Goal: Task Accomplishment & Management: Complete application form

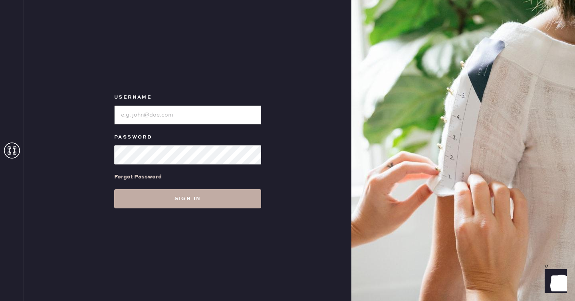
type input "reformationseattle"
click at [252, 192] on button "Sign in" at bounding box center [187, 198] width 147 height 19
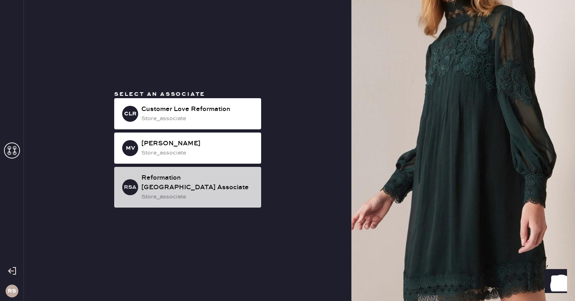
click at [186, 180] on div "Reformation [GEOGRAPHIC_DATA] Associate" at bounding box center [197, 182] width 113 height 19
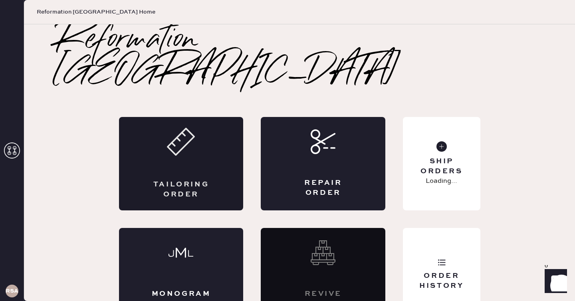
click at [193, 147] on div "Tailoring Order" at bounding box center [181, 163] width 125 height 93
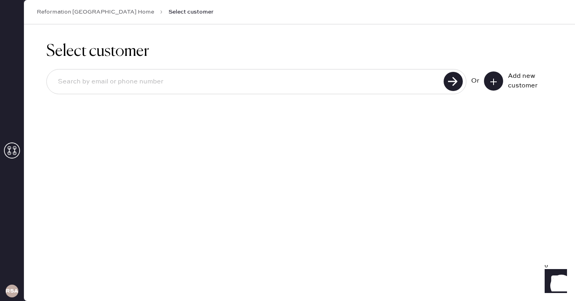
click at [496, 76] on button at bounding box center [493, 81] width 19 height 19
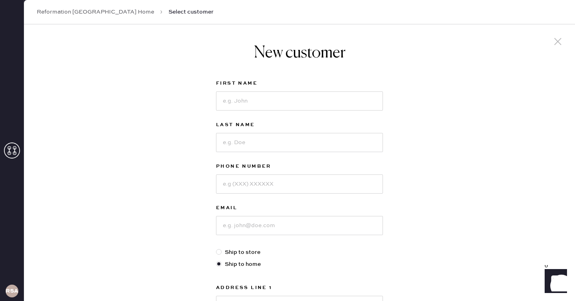
click at [269, 85] on label "First Name" at bounding box center [299, 84] width 167 height 10
click at [264, 100] on input at bounding box center [299, 100] width 167 height 19
type input "[PERSON_NAME]"
click at [245, 223] on input at bounding box center [299, 225] width 167 height 19
type input "[EMAIL_ADDRESS][DOMAIN_NAME]"
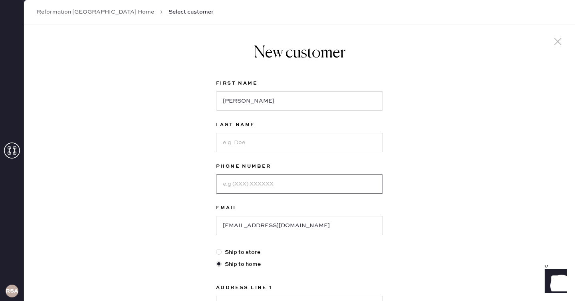
click at [225, 177] on input at bounding box center [299, 184] width 167 height 19
type input "7602124749"
click at [256, 144] on input at bounding box center [299, 142] width 167 height 19
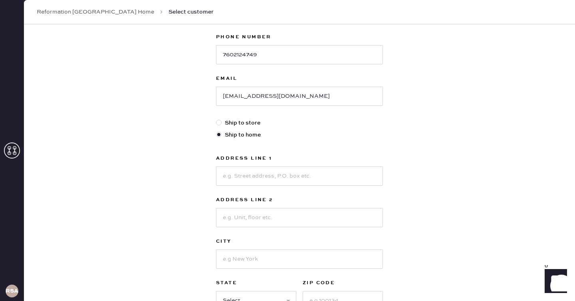
scroll to position [137, 0]
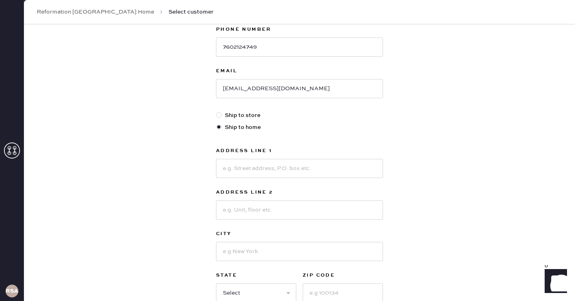
type input "De La Fuente"
click at [249, 174] on input at bounding box center [299, 168] width 167 height 19
type input "[STREET_ADDRESS]"
click at [268, 203] on input at bounding box center [299, 210] width 167 height 19
type input "Apt A"
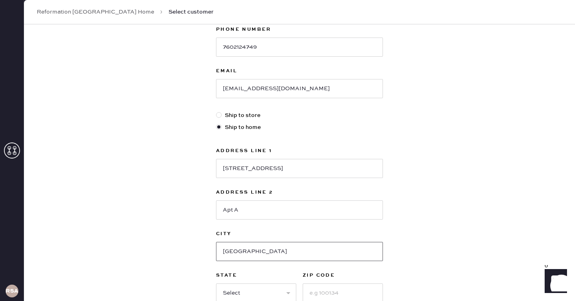
type input "[GEOGRAPHIC_DATA]"
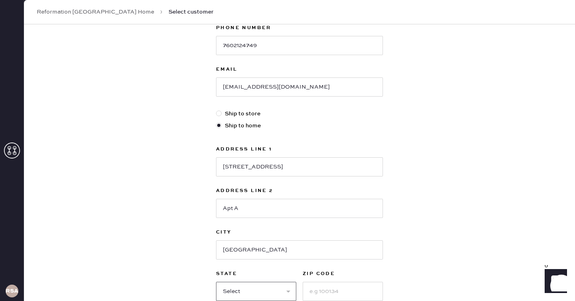
select select "WA"
type input "98103"
click at [439, 225] on div "New customer First Name [PERSON_NAME] Last Name De La Fuente Phone Number [PHON…" at bounding box center [299, 133] width 551 height 495
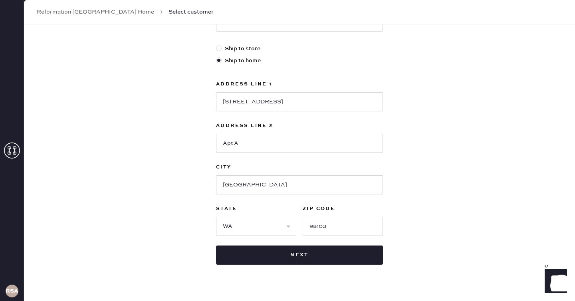
scroll to position [219, 0]
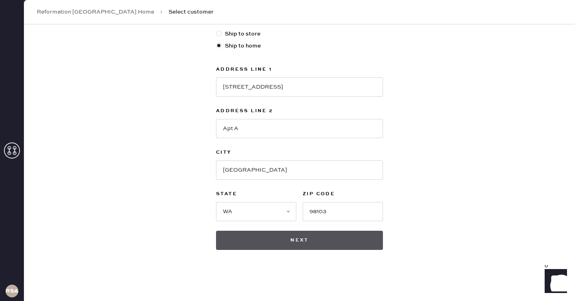
click at [312, 246] on button "Next" at bounding box center [299, 240] width 167 height 19
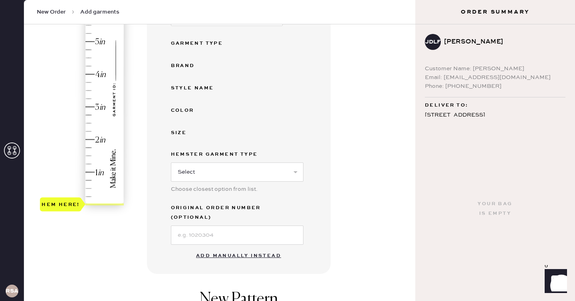
scroll to position [184, 0]
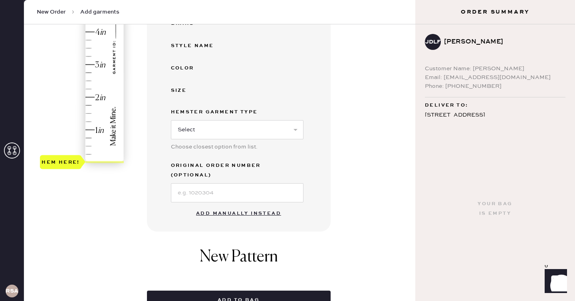
click at [246, 209] on button "Add manually instead" at bounding box center [238, 214] width 95 height 16
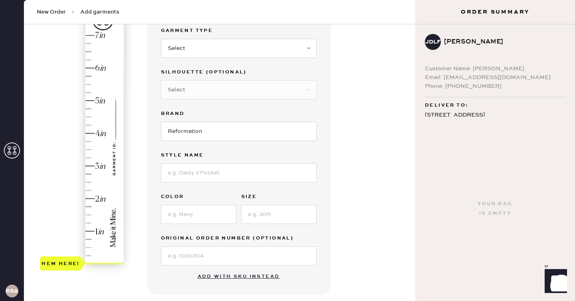
scroll to position [79, 0]
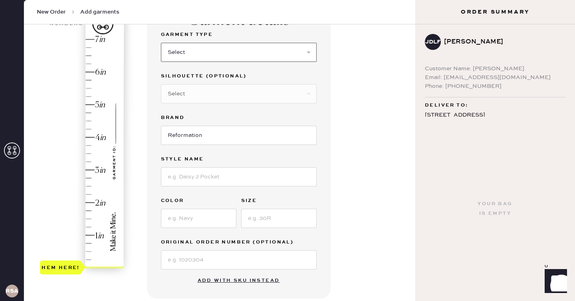
click at [264, 50] on select "Select Basic Skirt Jeans Leggings Pants Shorts Basic Sleeved Dress Basic Sleeve…" at bounding box center [239, 52] width 156 height 19
select select "2"
click at [161, 43] on select "Select Basic Skirt Jeans Leggings Pants Shorts Basic Sleeved Dress Basic Sleeve…" at bounding box center [239, 52] width 156 height 19
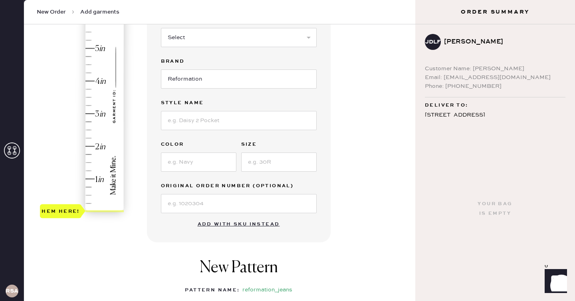
scroll to position [135, 0]
click at [238, 120] on input at bounding box center [239, 120] width 156 height 19
type input "[PERSON_NAME] Rise Slouchy Wide Leg Jeans"
click at [213, 167] on input at bounding box center [198, 161] width 75 height 19
type input "Ondine"
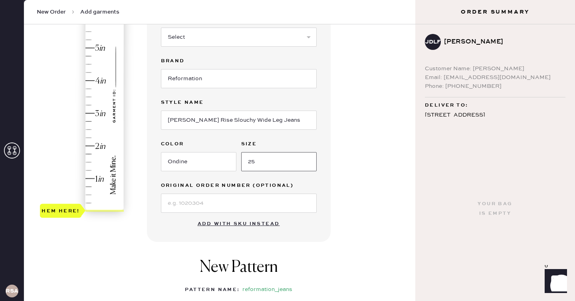
type input "25"
type input "1.5"
click at [90, 163] on div "Hem here!" at bounding box center [82, 97] width 85 height 236
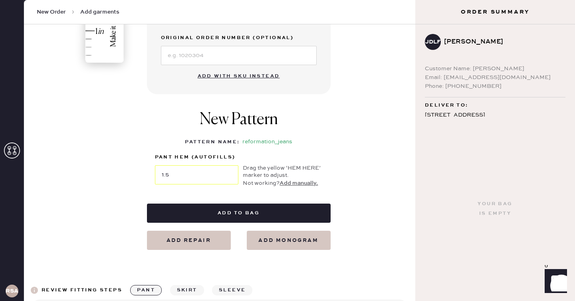
click at [357, 148] on div "Garment details Garment Type Select Basic Skirt Jeans Leggings Pants Shorts Bas…" at bounding box center [278, 23] width 262 height 454
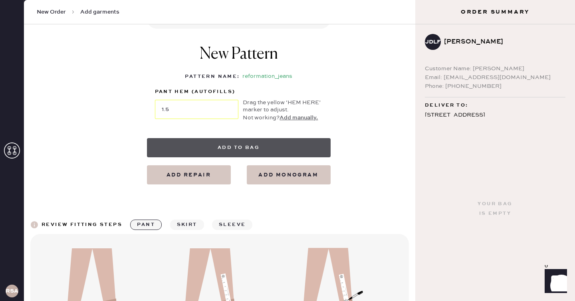
click at [311, 150] on button "Add to bag" at bounding box center [239, 147] width 184 height 19
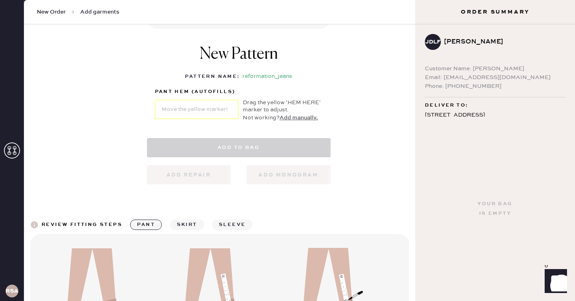
select select "2"
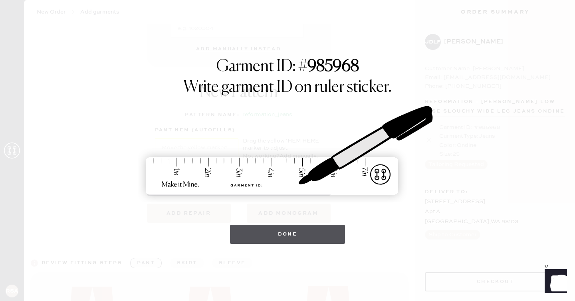
click at [280, 236] on button "Done" at bounding box center [287, 234] width 115 height 19
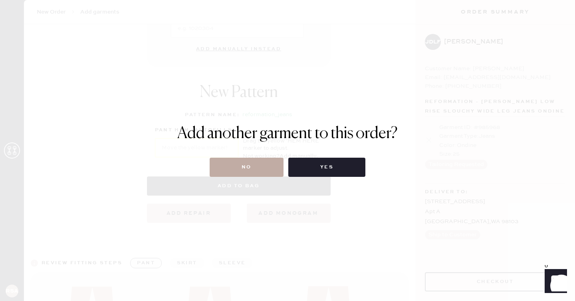
click at [261, 170] on button "No" at bounding box center [247, 167] width 74 height 19
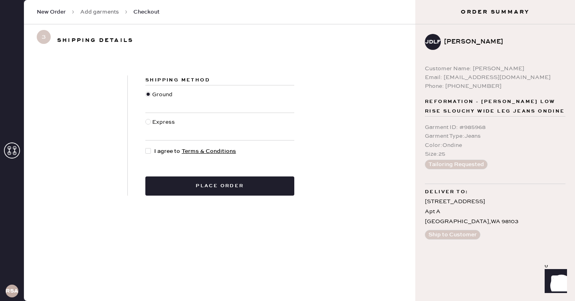
click at [147, 150] on div at bounding box center [148, 151] width 6 height 6
click at [146, 147] on input "I agree to Terms & Conditions" at bounding box center [145, 147] width 0 height 0
checkbox input "true"
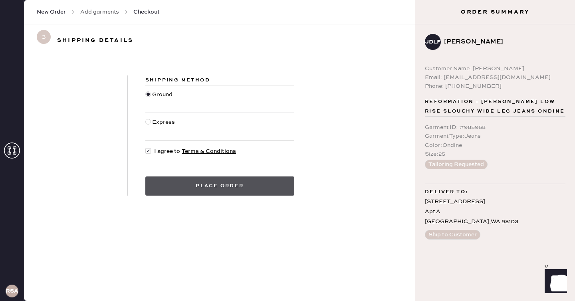
click at [181, 182] on button "Place order" at bounding box center [219, 186] width 149 height 19
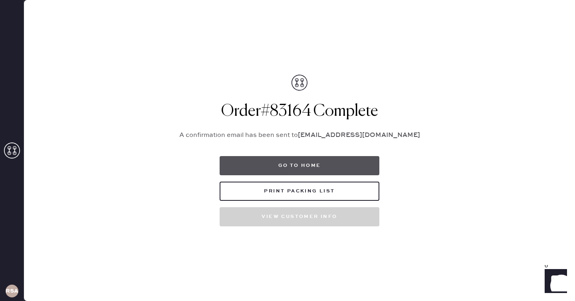
click at [271, 173] on button "Go to home" at bounding box center [300, 165] width 160 height 19
